Goal: Task Accomplishment & Management: Use online tool/utility

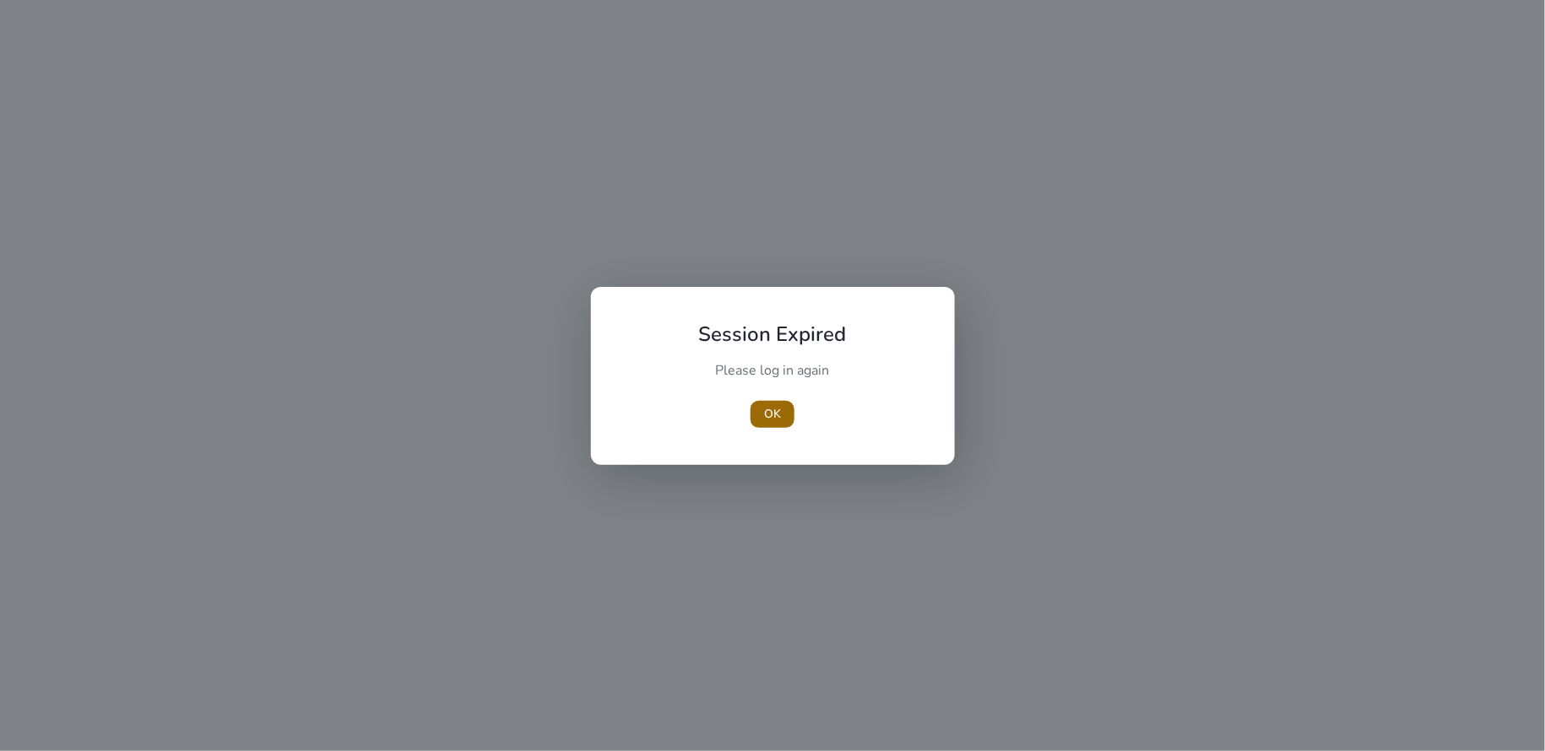
click at [766, 411] on span "OK" at bounding box center [772, 414] width 17 height 18
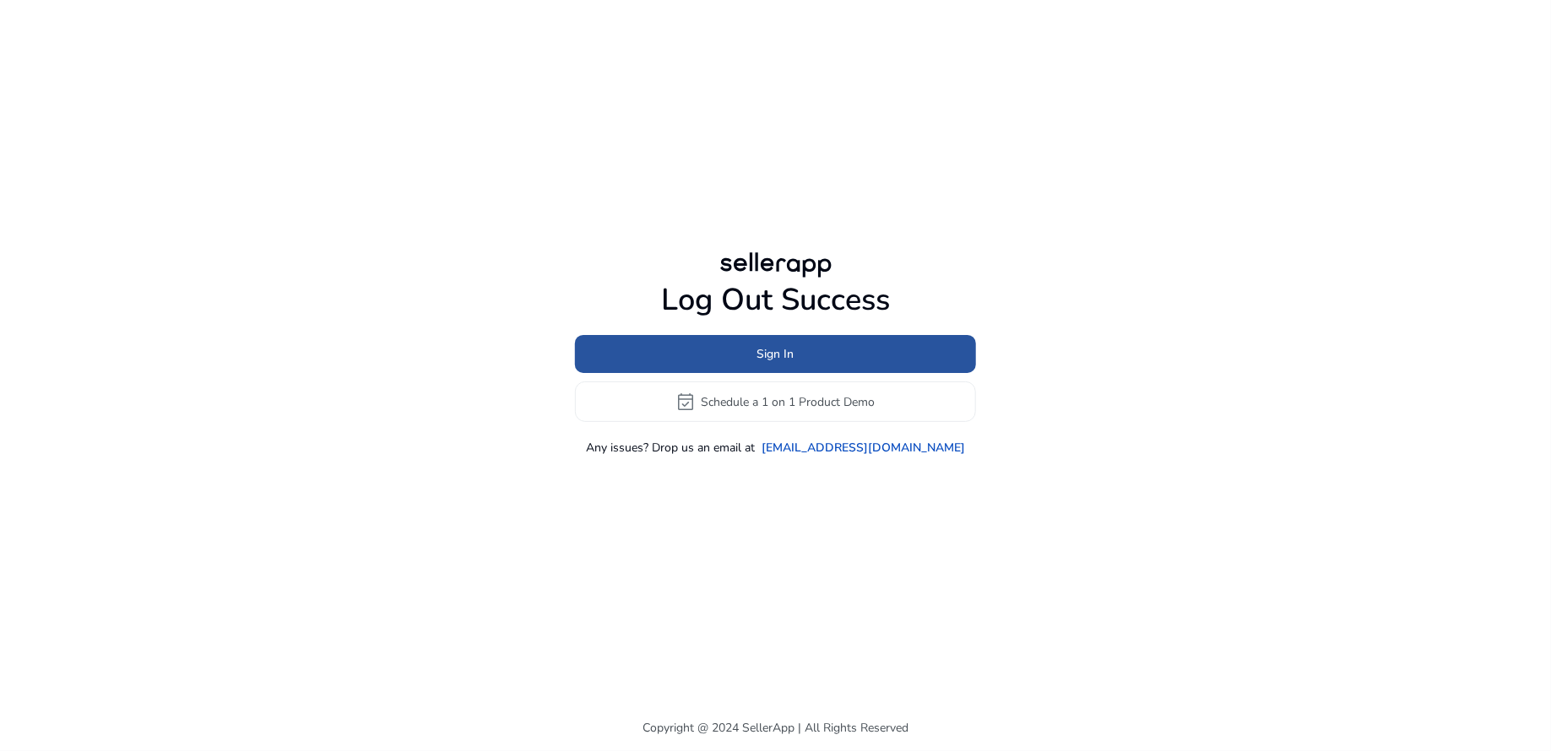
click at [795, 357] on span at bounding box center [775, 354] width 401 height 41
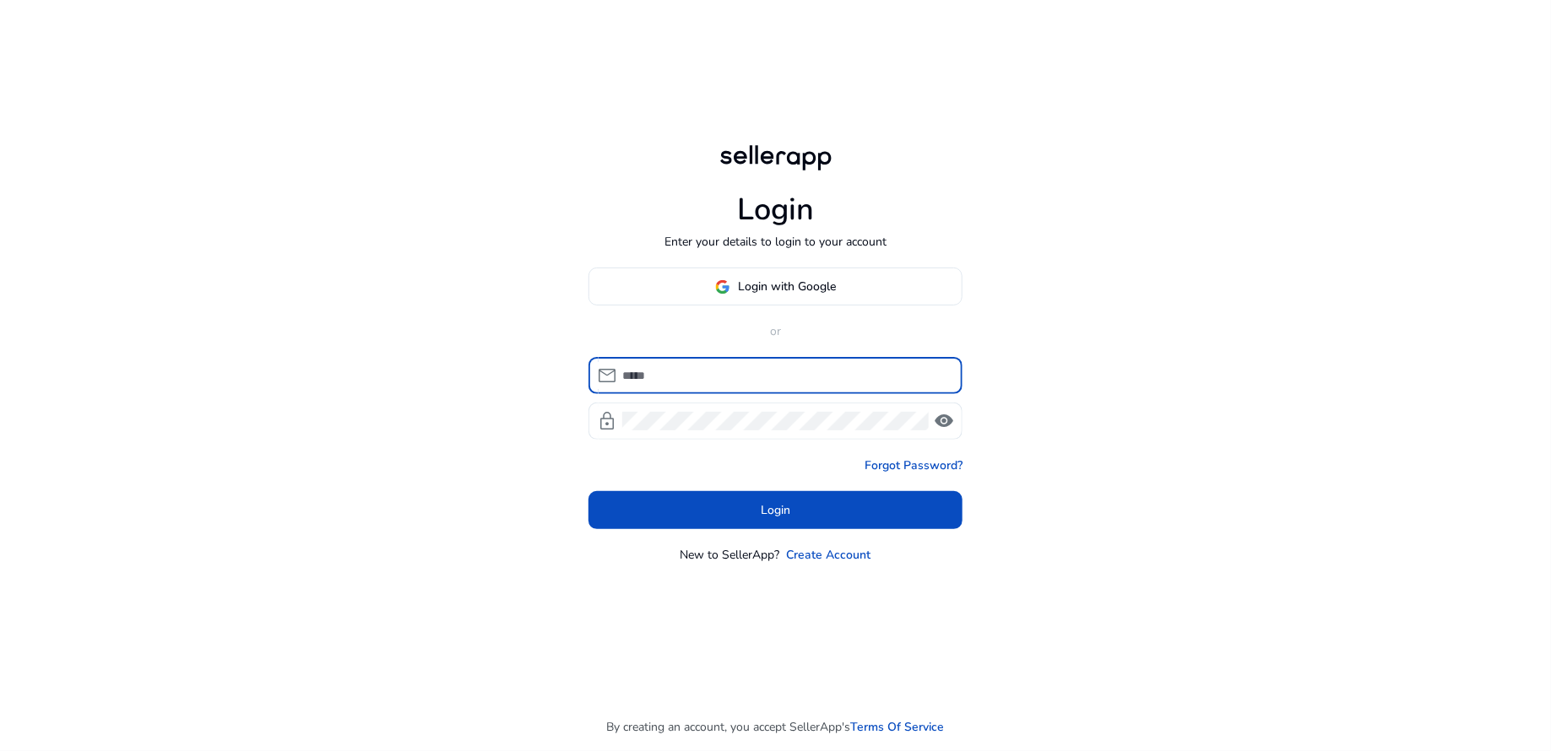
type input "**********"
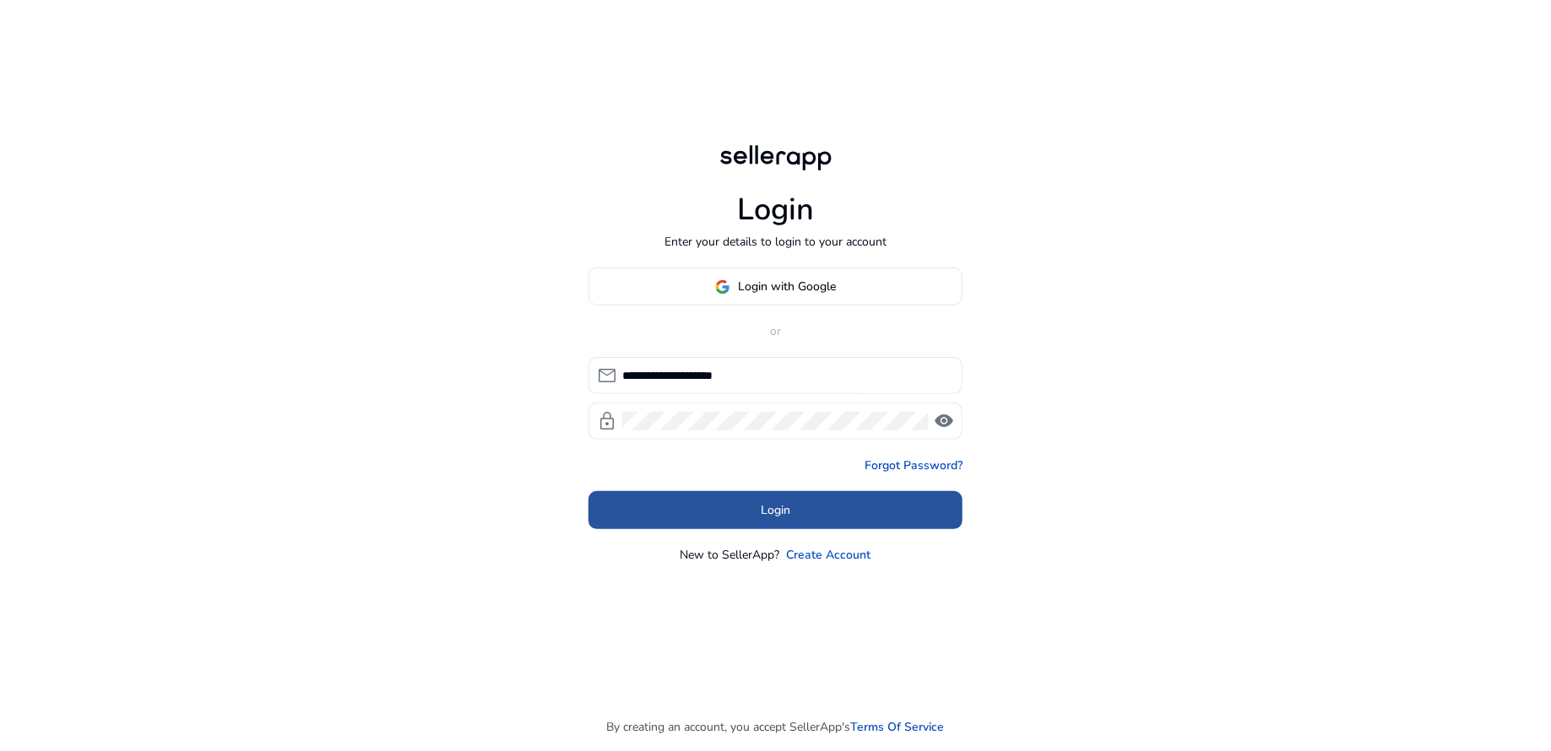
click at [769, 506] on span "Login" at bounding box center [776, 510] width 30 height 18
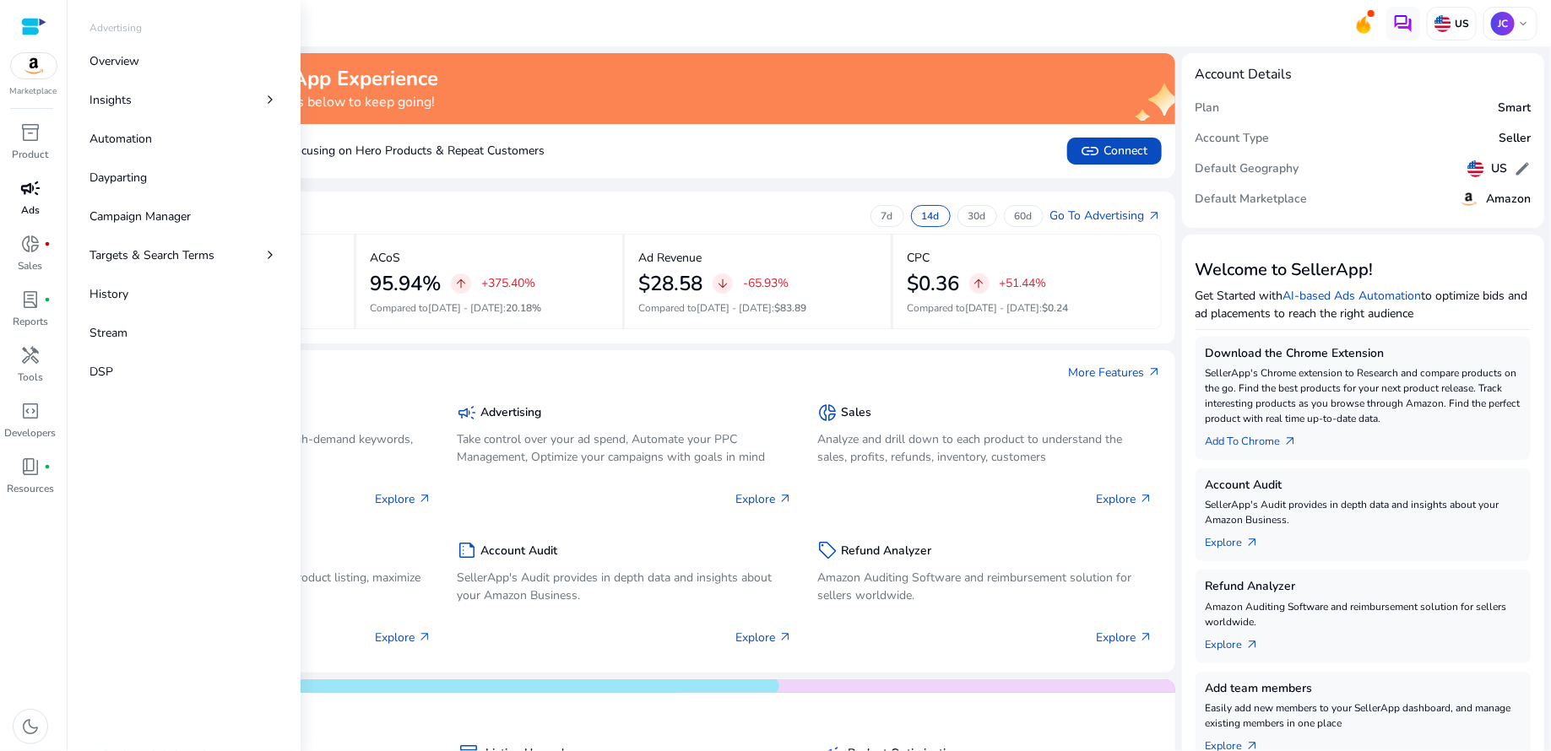
click at [32, 196] on span "campaign" at bounding box center [30, 188] width 20 height 20
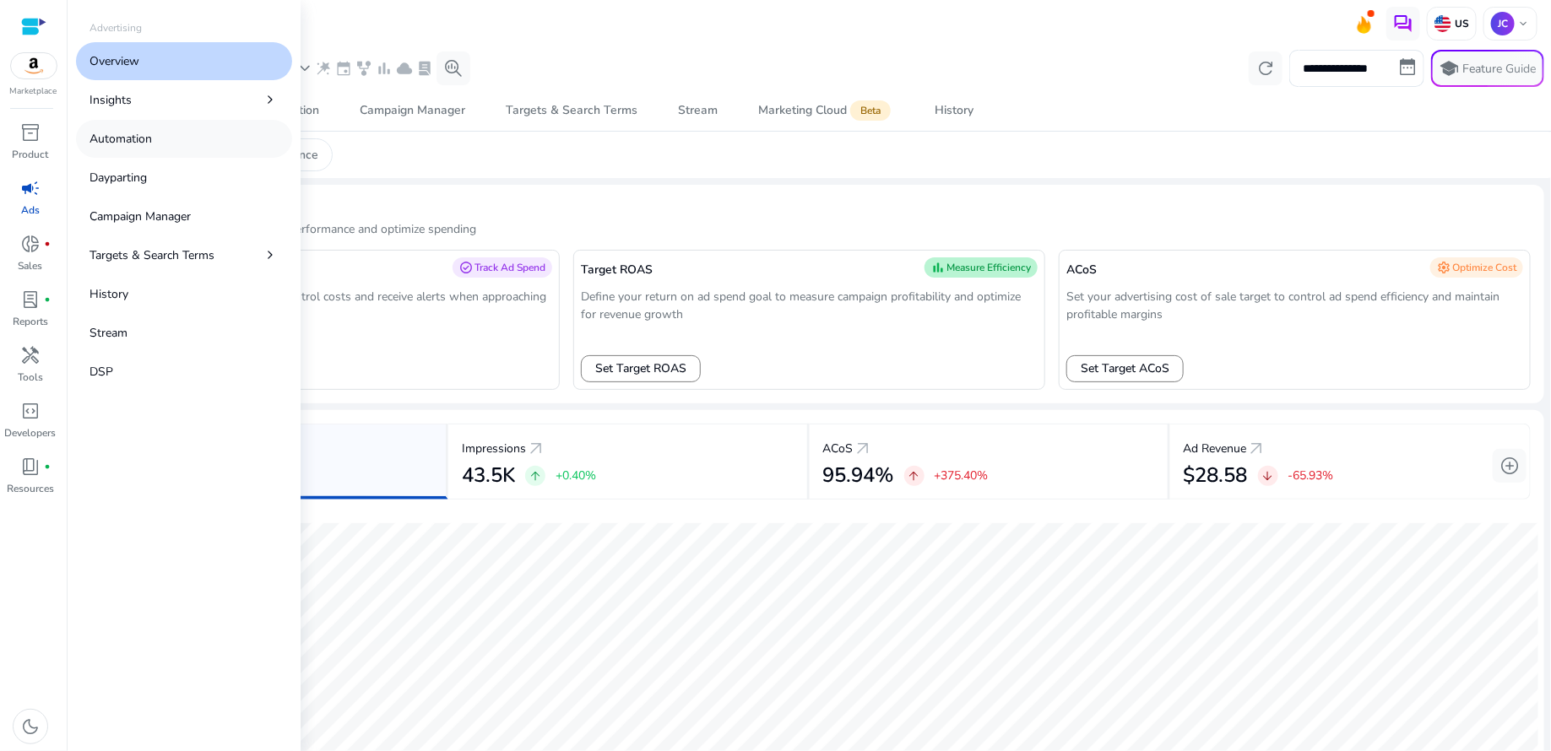
click at [133, 141] on p "Automation" at bounding box center [120, 139] width 62 height 18
